Goal: Information Seeking & Learning: Understand process/instructions

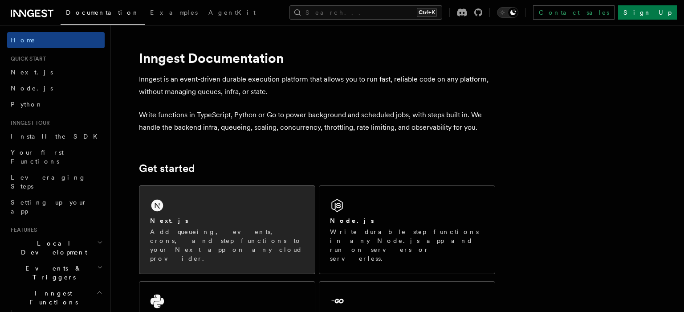
click at [241, 220] on div "Next.js" at bounding box center [227, 220] width 154 height 9
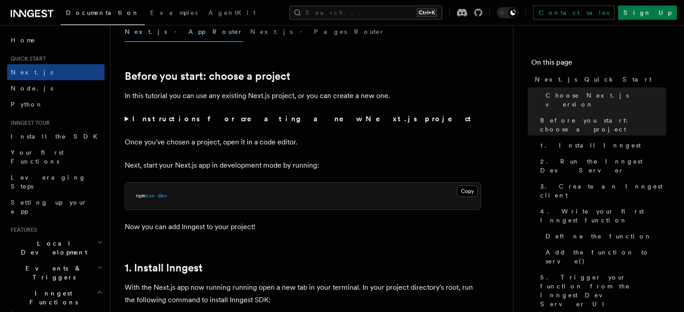
scroll to position [291, 0]
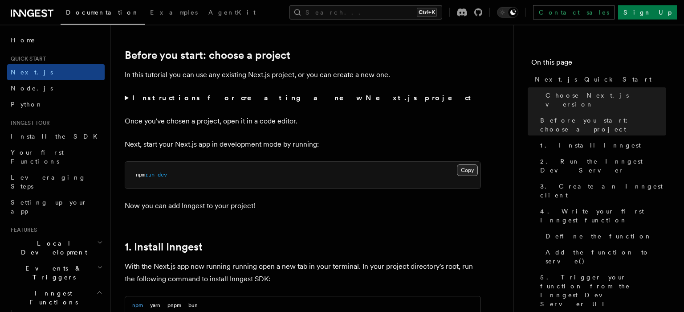
click at [463, 171] on button "Copy Copied" at bounding box center [467, 170] width 21 height 12
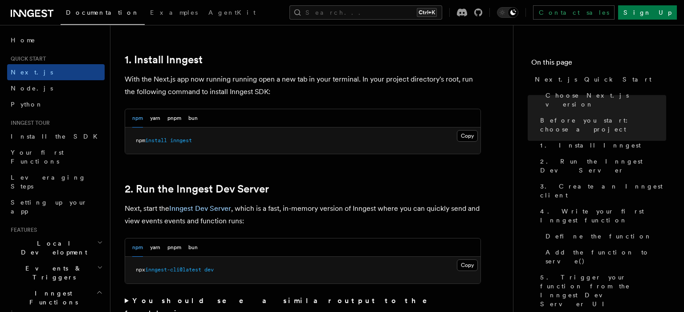
drag, startPoint x: 318, startPoint y: 239, endPoint x: 330, endPoint y: 204, distance: 36.6
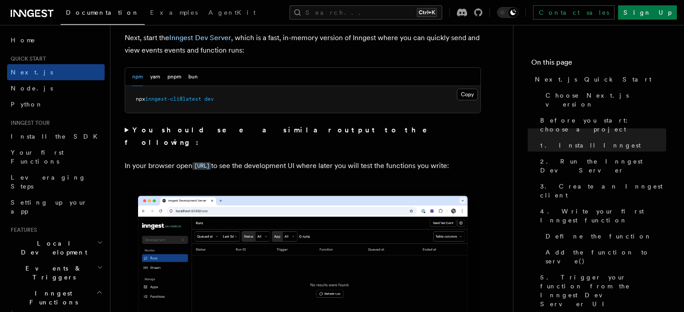
drag, startPoint x: 356, startPoint y: 188, endPoint x: 350, endPoint y: 204, distance: 17.6
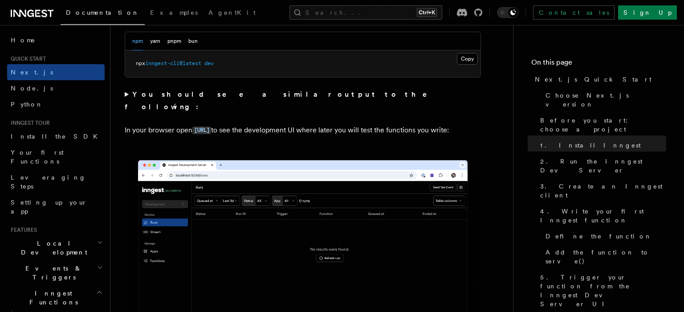
drag, startPoint x: 361, startPoint y: 95, endPoint x: 366, endPoint y: 79, distance: 17.2
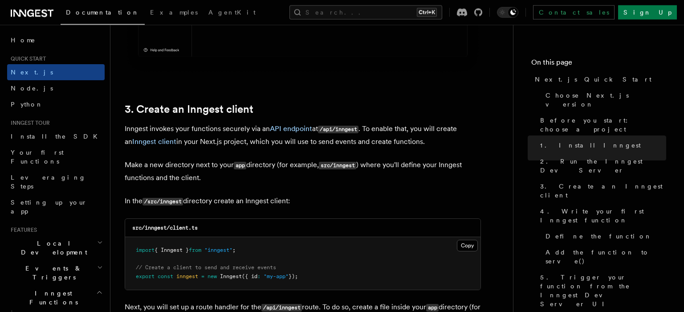
drag, startPoint x: 367, startPoint y: 107, endPoint x: 360, endPoint y: 157, distance: 50.8
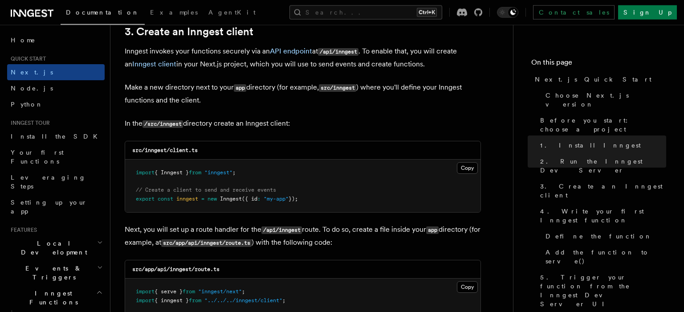
drag, startPoint x: 380, startPoint y: 164, endPoint x: 388, endPoint y: 191, distance: 28.3
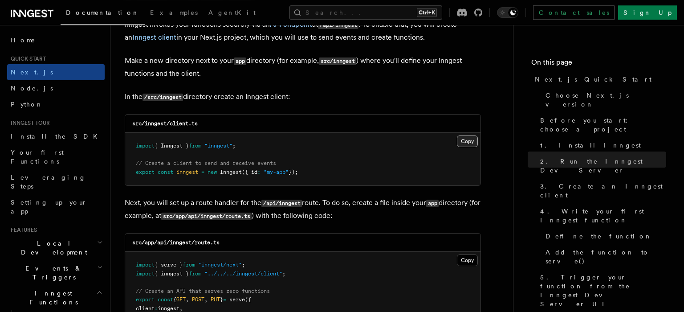
click at [473, 147] on button "Copy Copied" at bounding box center [467, 141] width 21 height 12
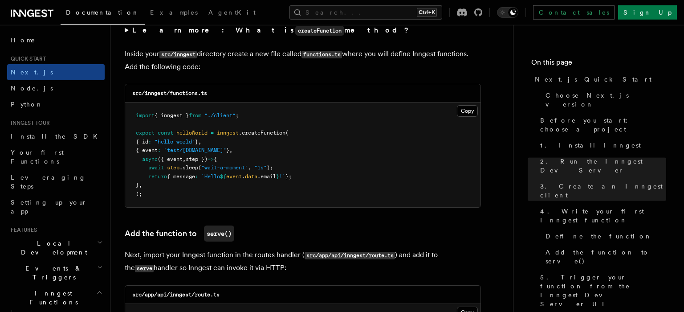
drag, startPoint x: 261, startPoint y: 207, endPoint x: 273, endPoint y: 250, distance: 45.0
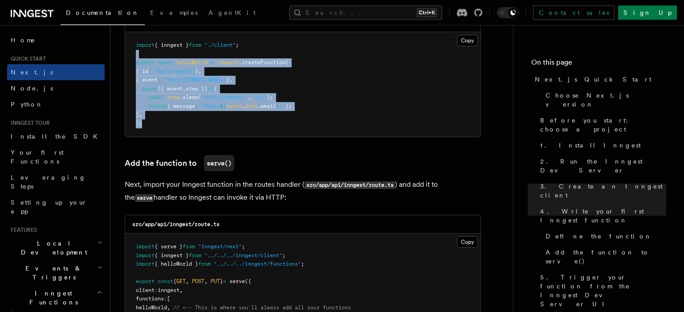
drag, startPoint x: 229, startPoint y: 59, endPoint x: 325, endPoint y: 127, distance: 117.6
click at [325, 127] on pre "import { inngest } from "./client" ; export const helloWorld = inngest .createF…" at bounding box center [302, 84] width 355 height 105
copy code "export const helloWorld = inngest .createFunction ( { id : "hello-world" } , { …"
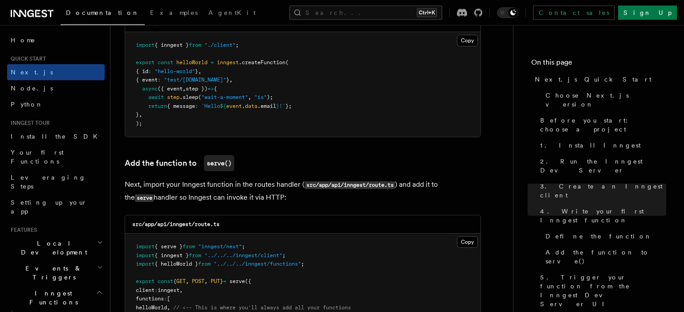
click at [407, 125] on pre "import { inngest } from "./client" ; export const helloWorld = inngest .createF…" at bounding box center [302, 84] width 355 height 105
click at [400, 95] on pre "import { inngest } from "./client" ; export const helloWorld = inngest .createF…" at bounding box center [302, 84] width 355 height 105
click at [390, 102] on pre "import { inngest } from "./client" ; export const helloWorld = inngest .createF…" at bounding box center [302, 84] width 355 height 105
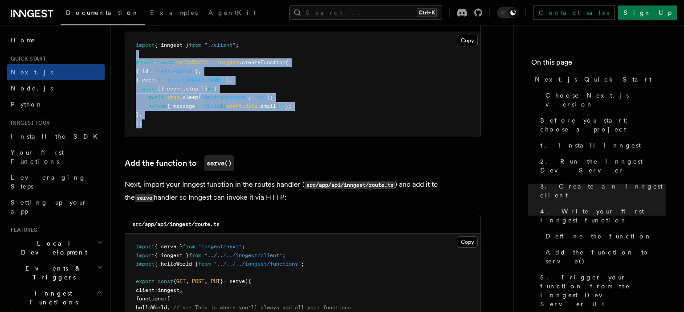
drag, startPoint x: 291, startPoint y: 127, endPoint x: 147, endPoint y: 57, distance: 161.0
click at [147, 57] on pre "import { inngest } from "./client" ; export const helloWorld = inngest .createF…" at bounding box center [302, 84] width 355 height 105
copy code "export const helloWorld = inngest .createFunction ( { id : "hello-world" } , { …"
